Goal: Navigation & Orientation: Find specific page/section

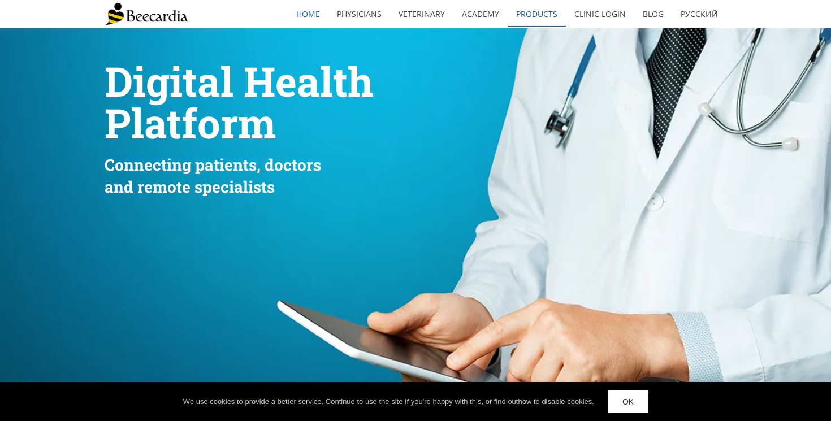
click at [535, 16] on link "Products" at bounding box center [537, 14] width 58 height 26
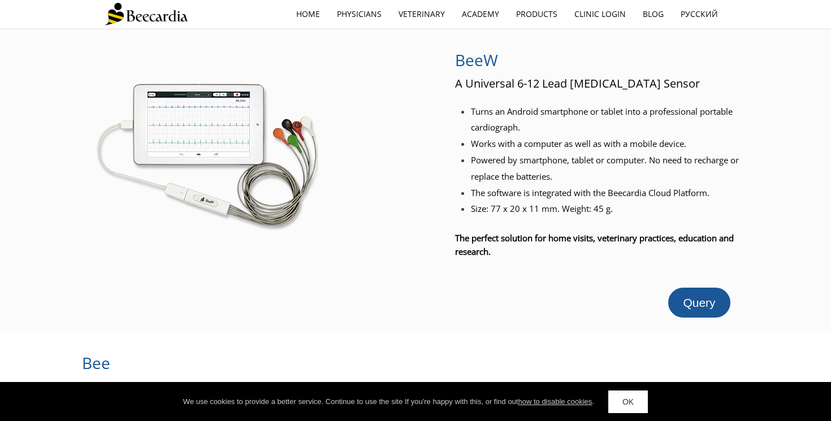
scroll to position [11, 0]
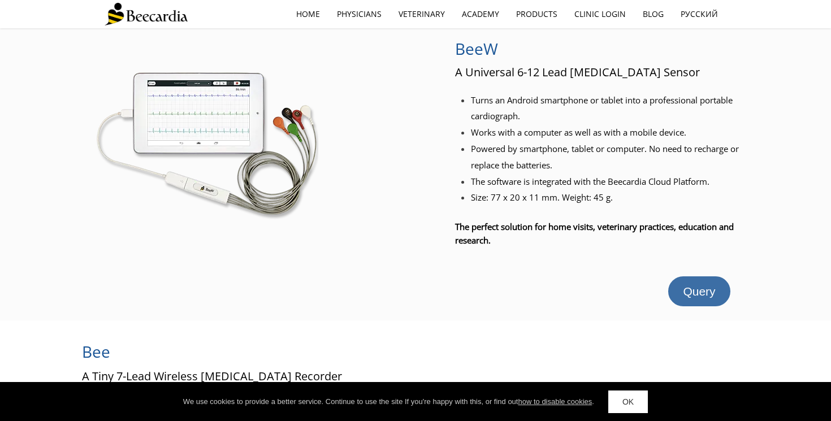
click at [693, 287] on span "Query" at bounding box center [699, 291] width 32 height 13
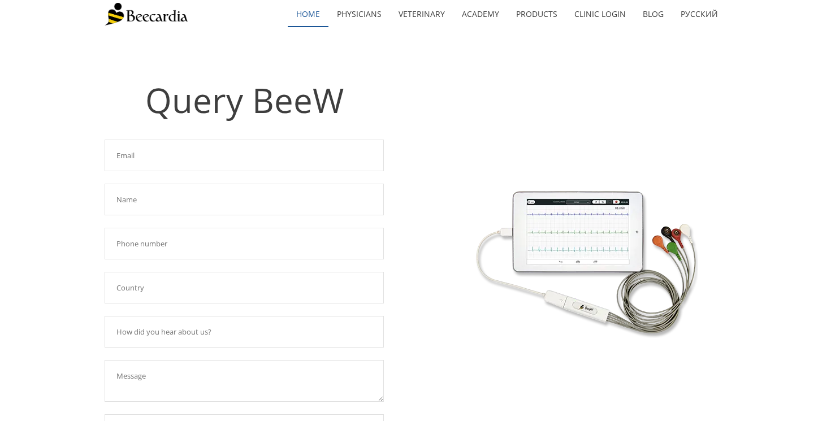
click at [321, 13] on link "home" at bounding box center [308, 14] width 41 height 26
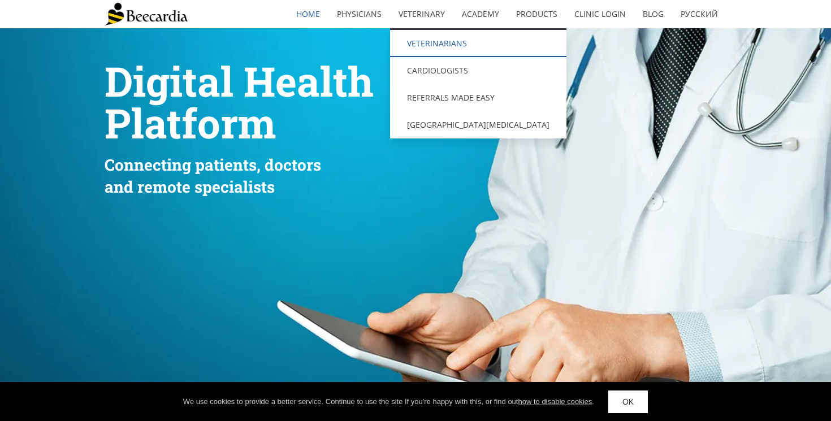
click at [428, 46] on link "Veterinarians" at bounding box center [478, 43] width 176 height 27
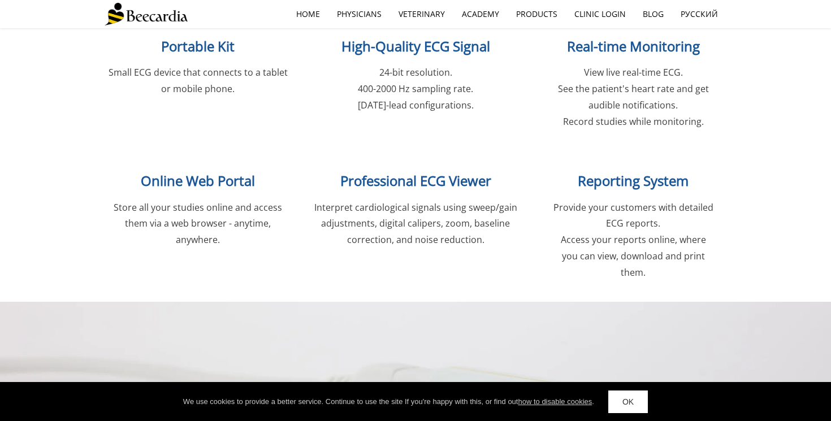
scroll to position [1434, 0]
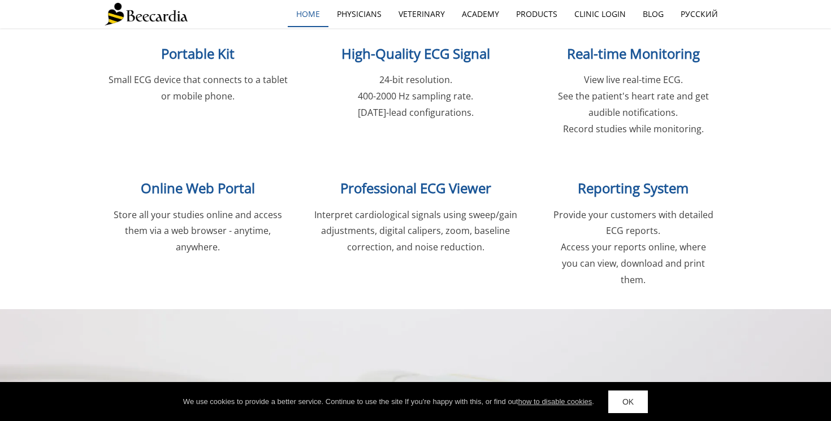
click at [319, 14] on link "home" at bounding box center [308, 14] width 41 height 26
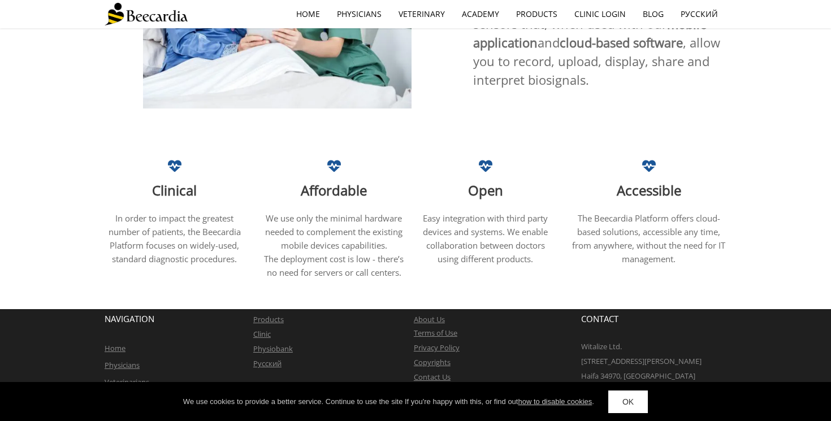
scroll to position [696, 0]
